Goal: Entertainment & Leisure: Consume media (video, audio)

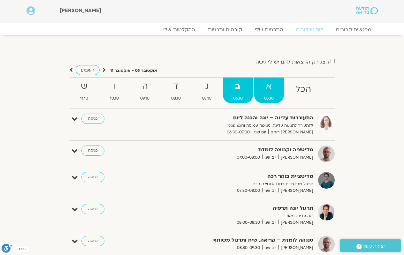
click at [261, 93] on strong "א" at bounding box center [269, 86] width 30 height 14
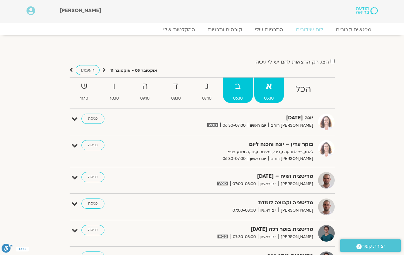
click at [233, 99] on span "06.10" at bounding box center [238, 98] width 30 height 7
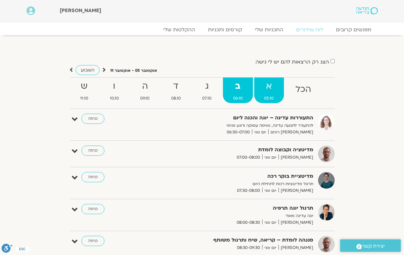
click at [268, 87] on strong "א" at bounding box center [269, 86] width 30 height 14
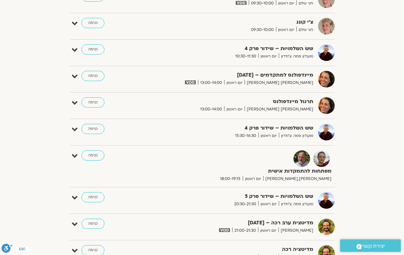
scroll to position [415, 0]
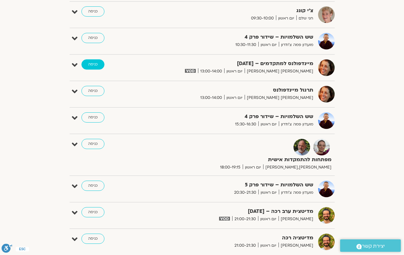
click at [99, 68] on link "כניסה" at bounding box center [92, 64] width 23 height 10
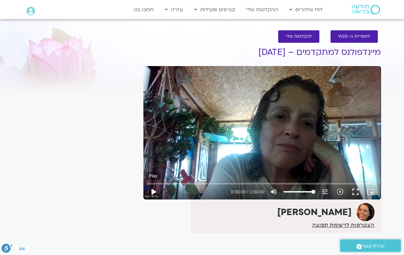
click at [153, 191] on button "play_arrow" at bounding box center [152, 191] width 15 height 15
click at [353, 192] on button "fullscreen" at bounding box center [354, 191] width 15 height 15
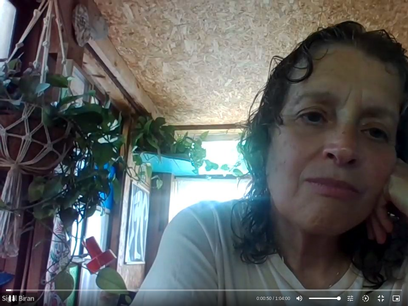
type input "51.110113"
